Goal: Book appointment/travel/reservation

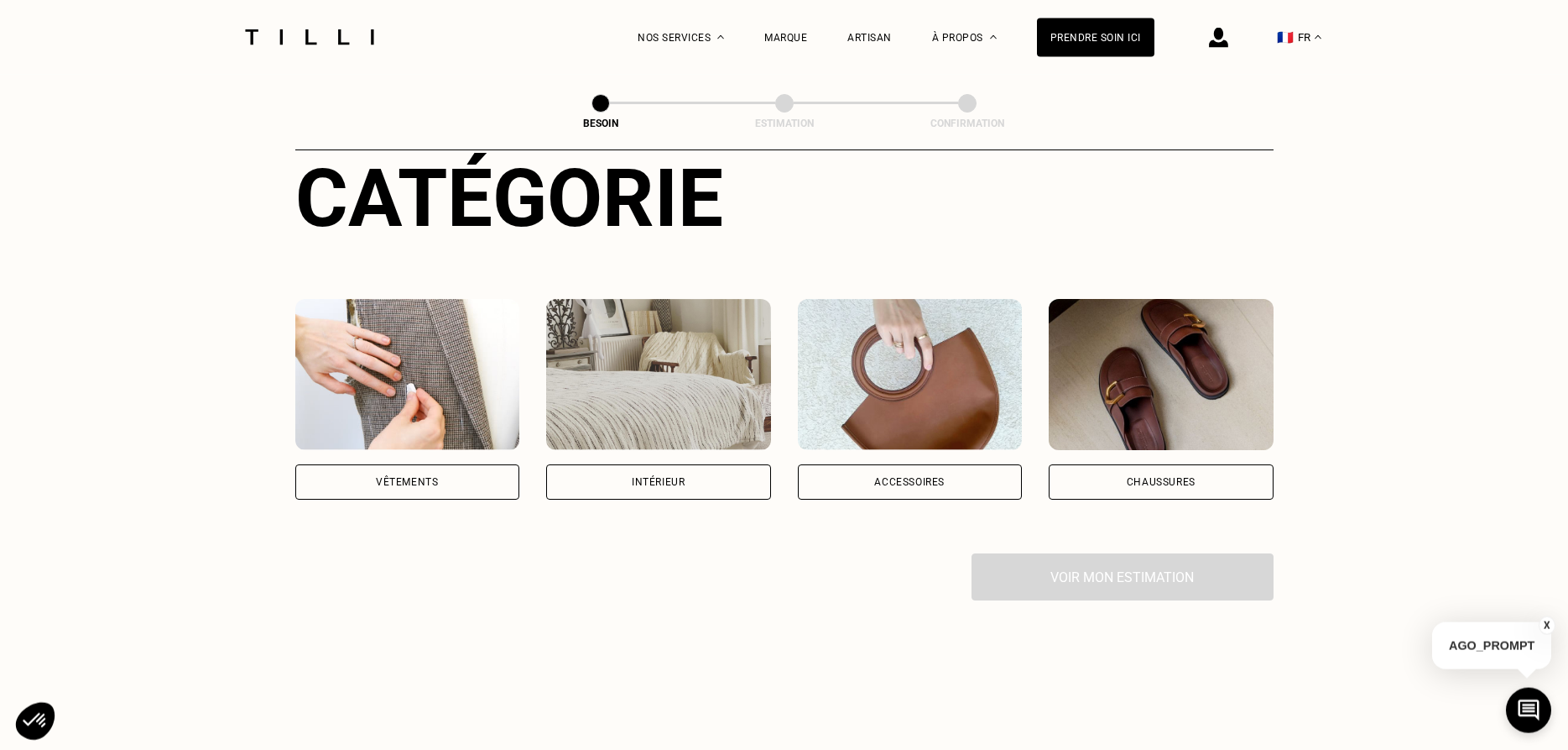
scroll to position [256, 0]
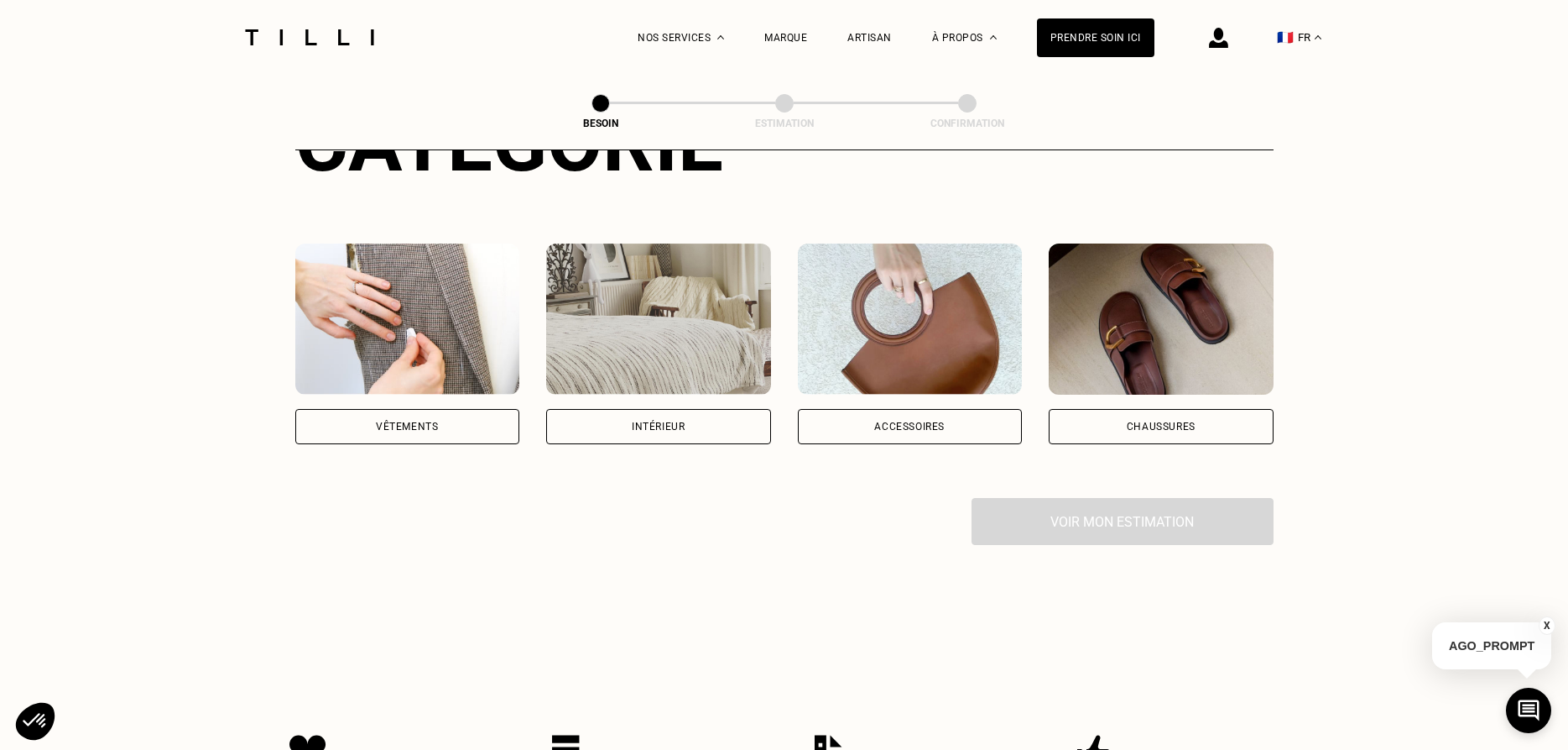
click at [386, 422] on div "Vêtements" at bounding box center [407, 426] width 62 height 10
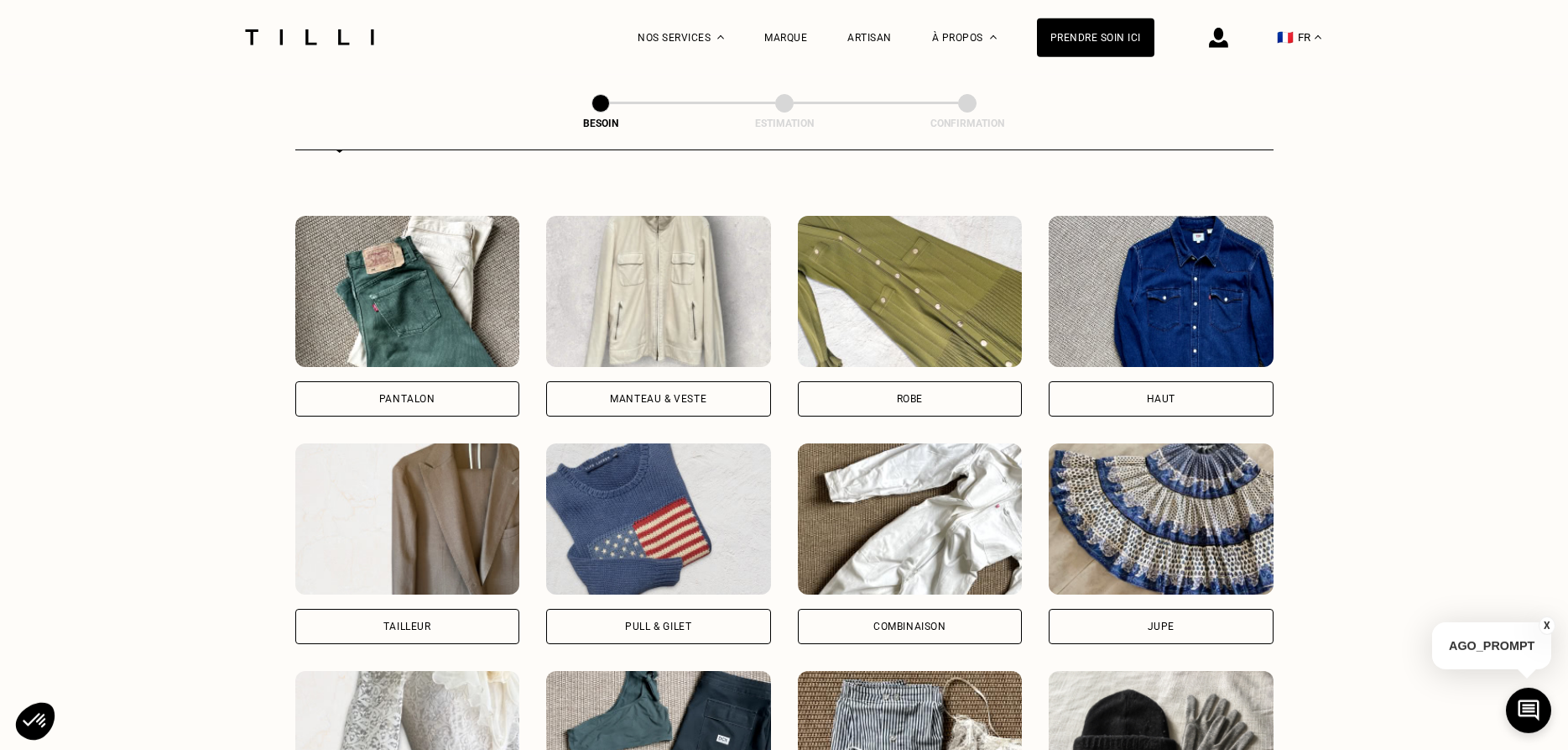
scroll to position [754, 0]
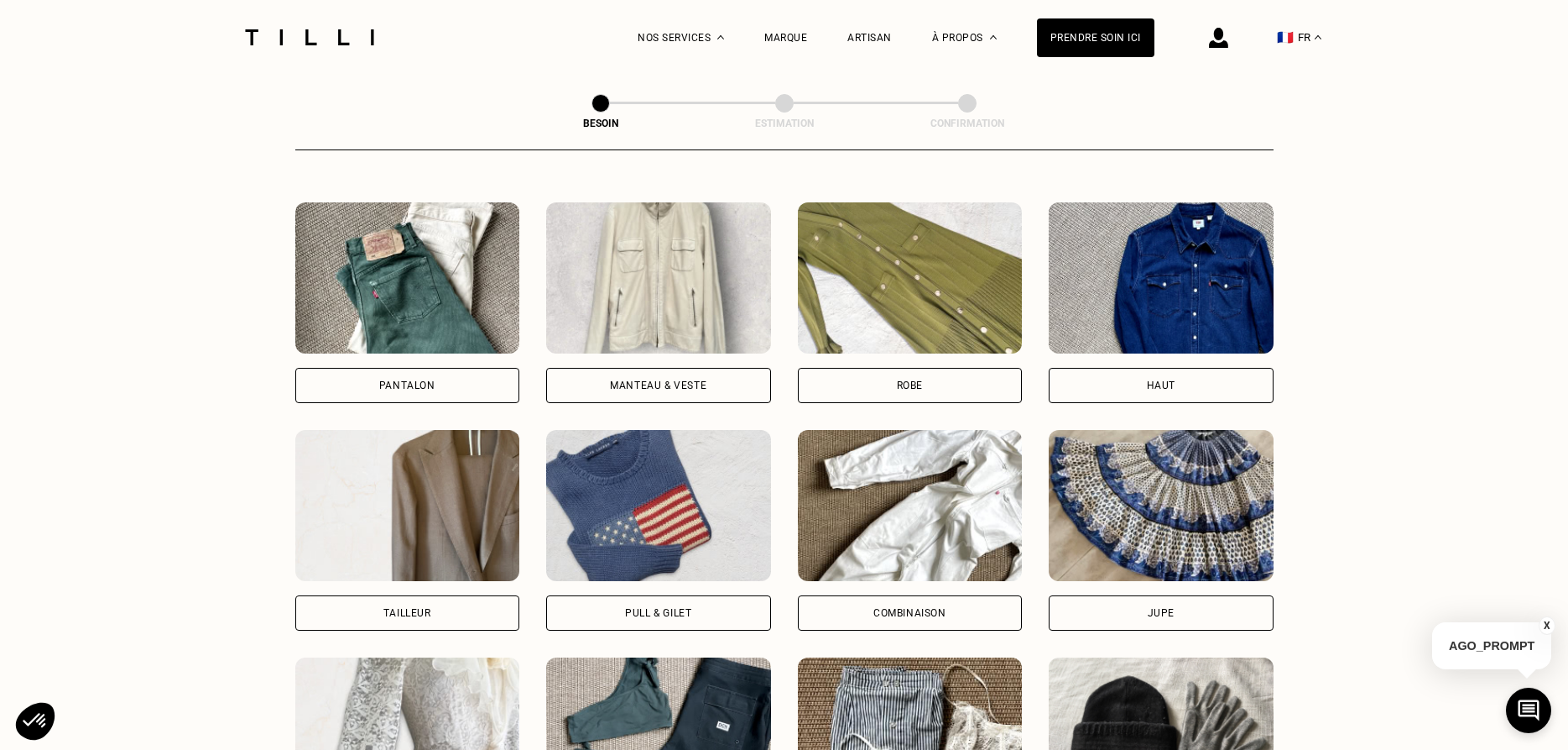
click at [615, 381] on div "Manteau & Veste" at bounding box center [657, 386] width 96 height 10
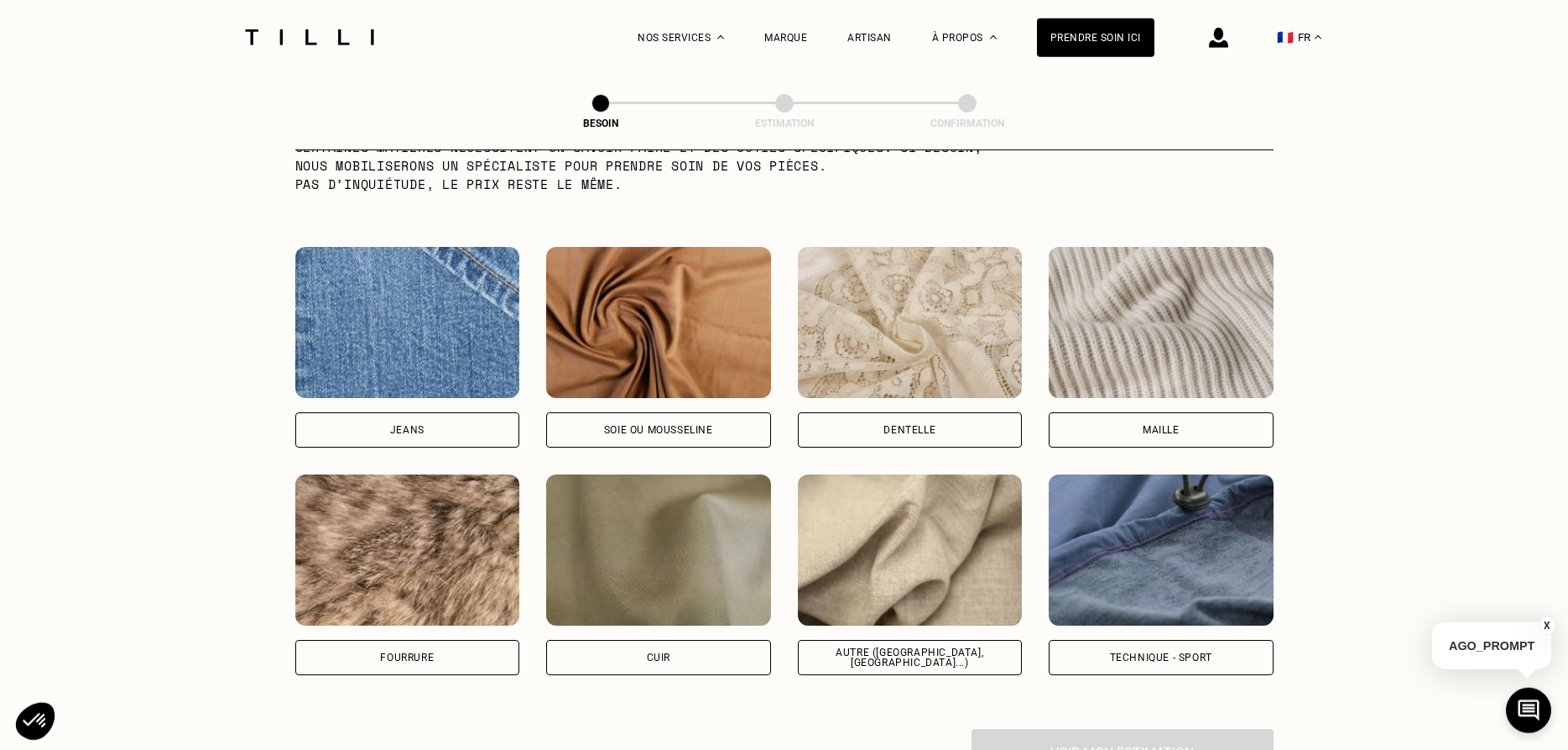
scroll to position [1805, 0]
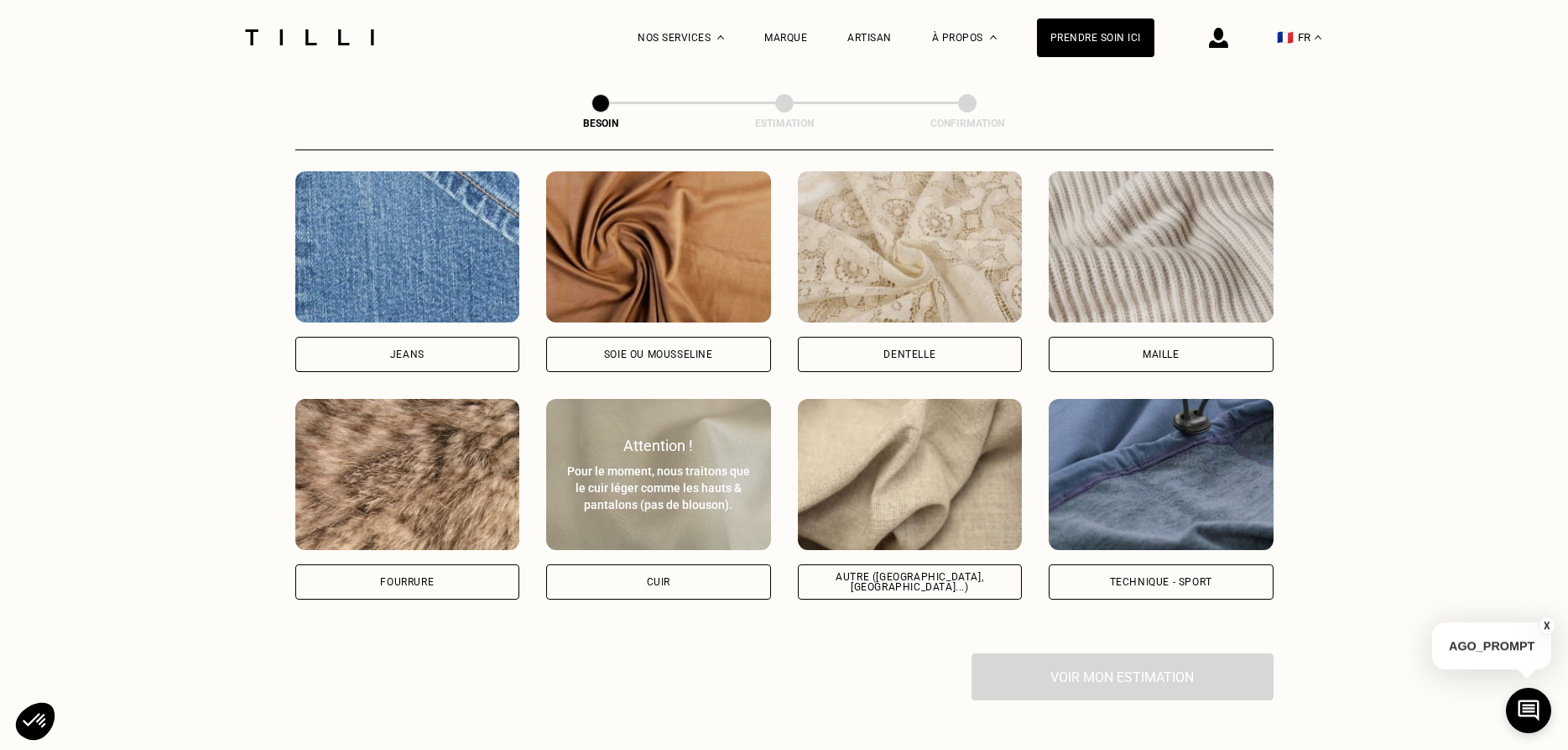
click at [630, 572] on div "Cuir" at bounding box center [659, 582] width 225 height 35
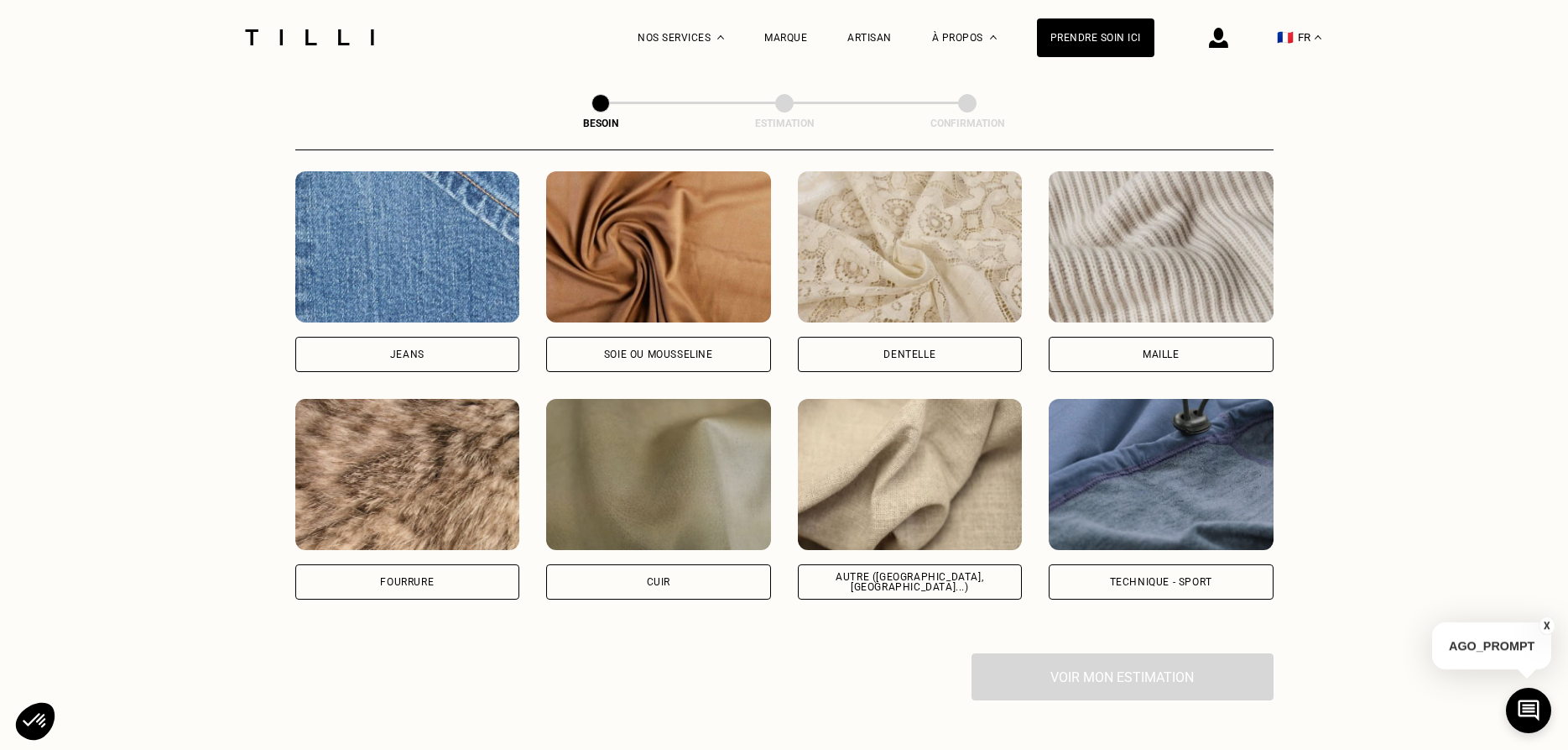
select select "FR"
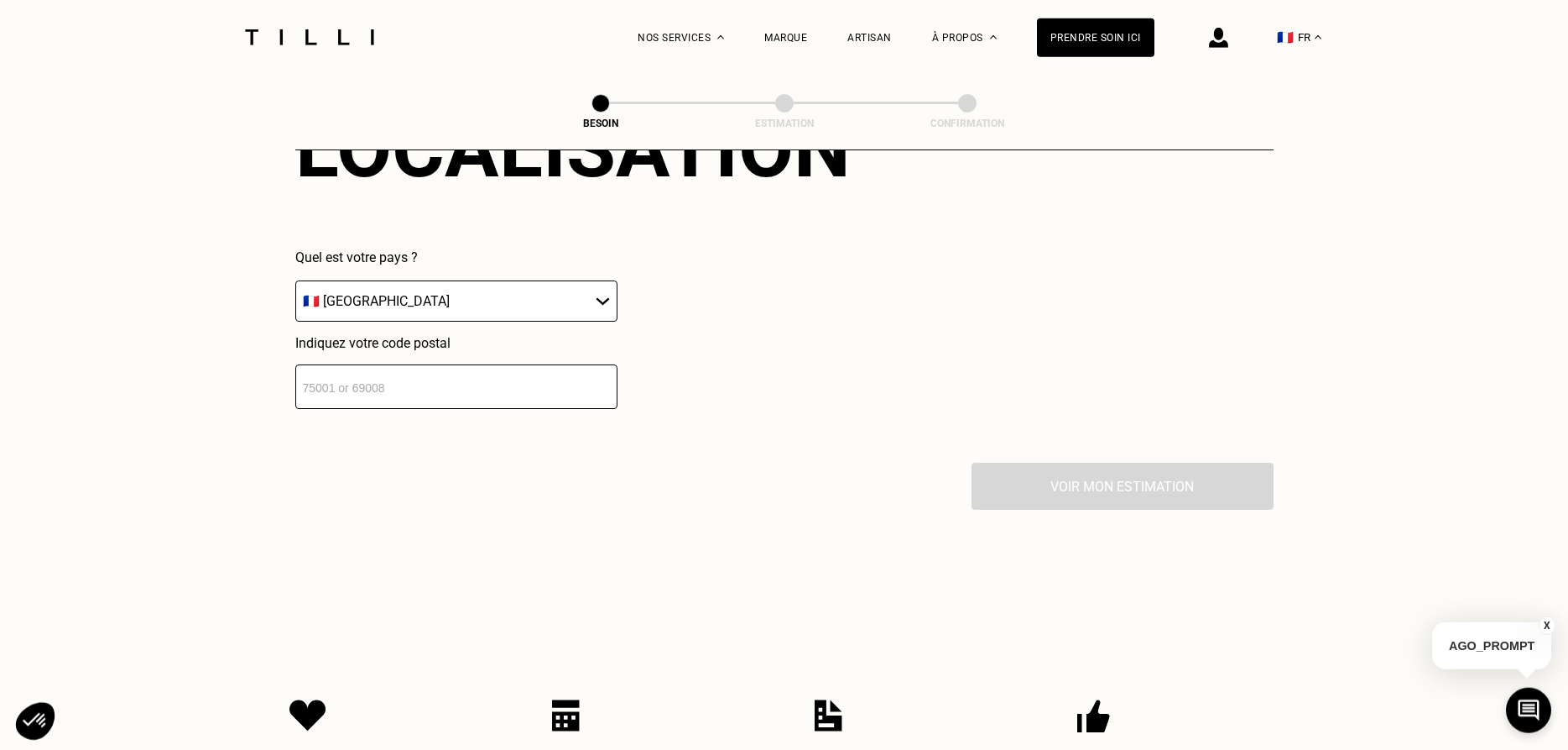
scroll to position [2372, 0]
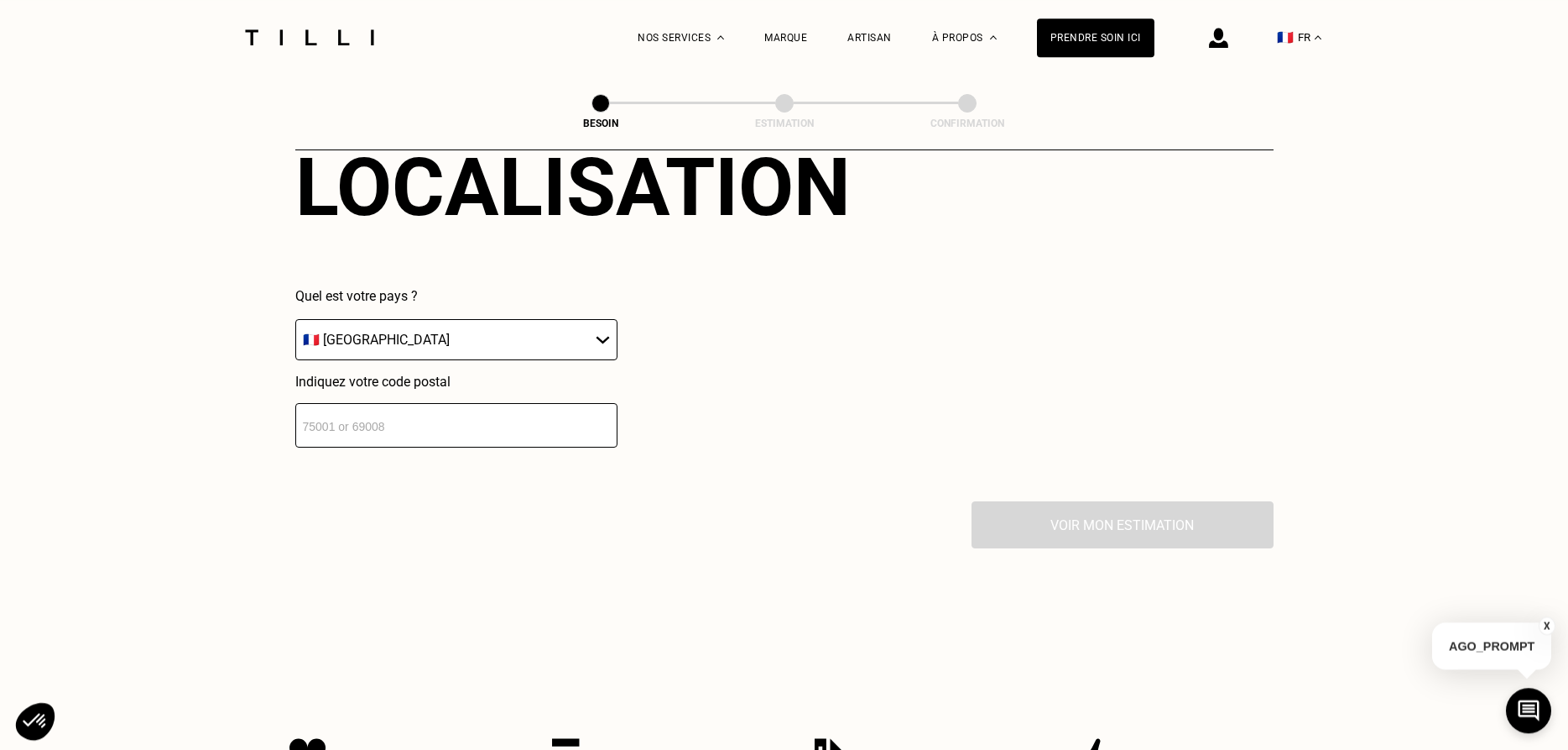
click at [409, 411] on input "number" at bounding box center [456, 426] width 322 height 45
type input "76520"
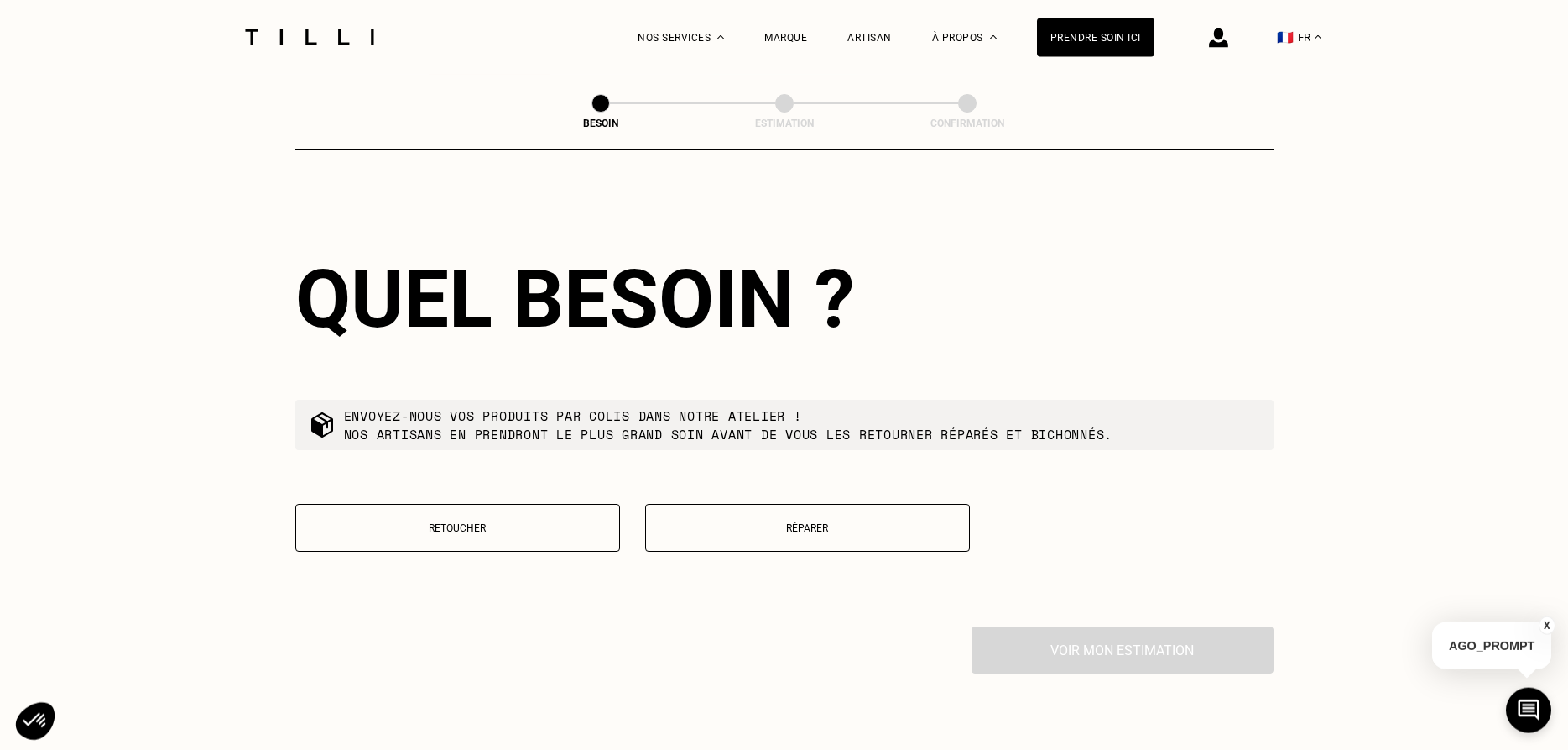
scroll to position [2676, 0]
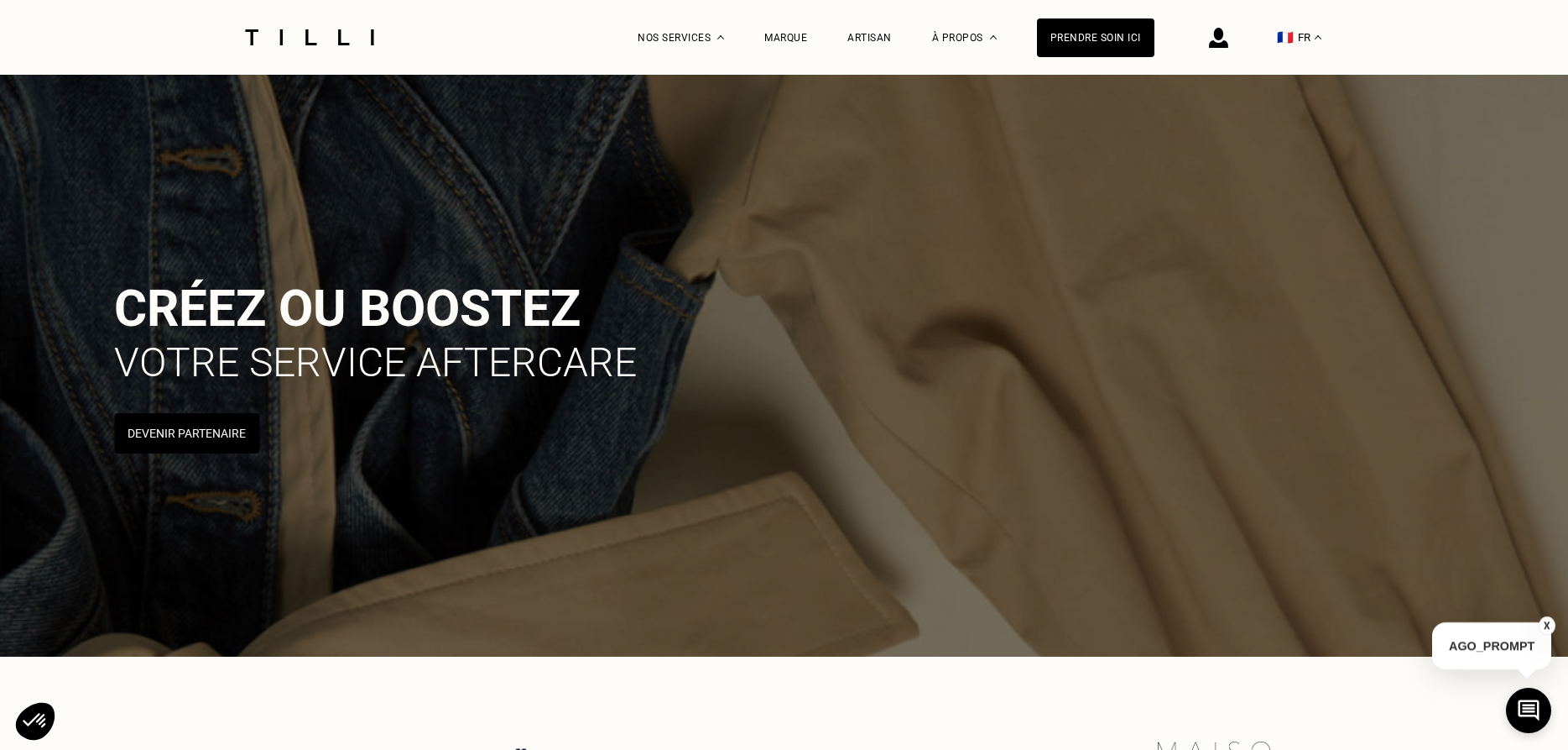
scroll to position [6993, 0]
